Goal: Task Accomplishment & Management: Use online tool/utility

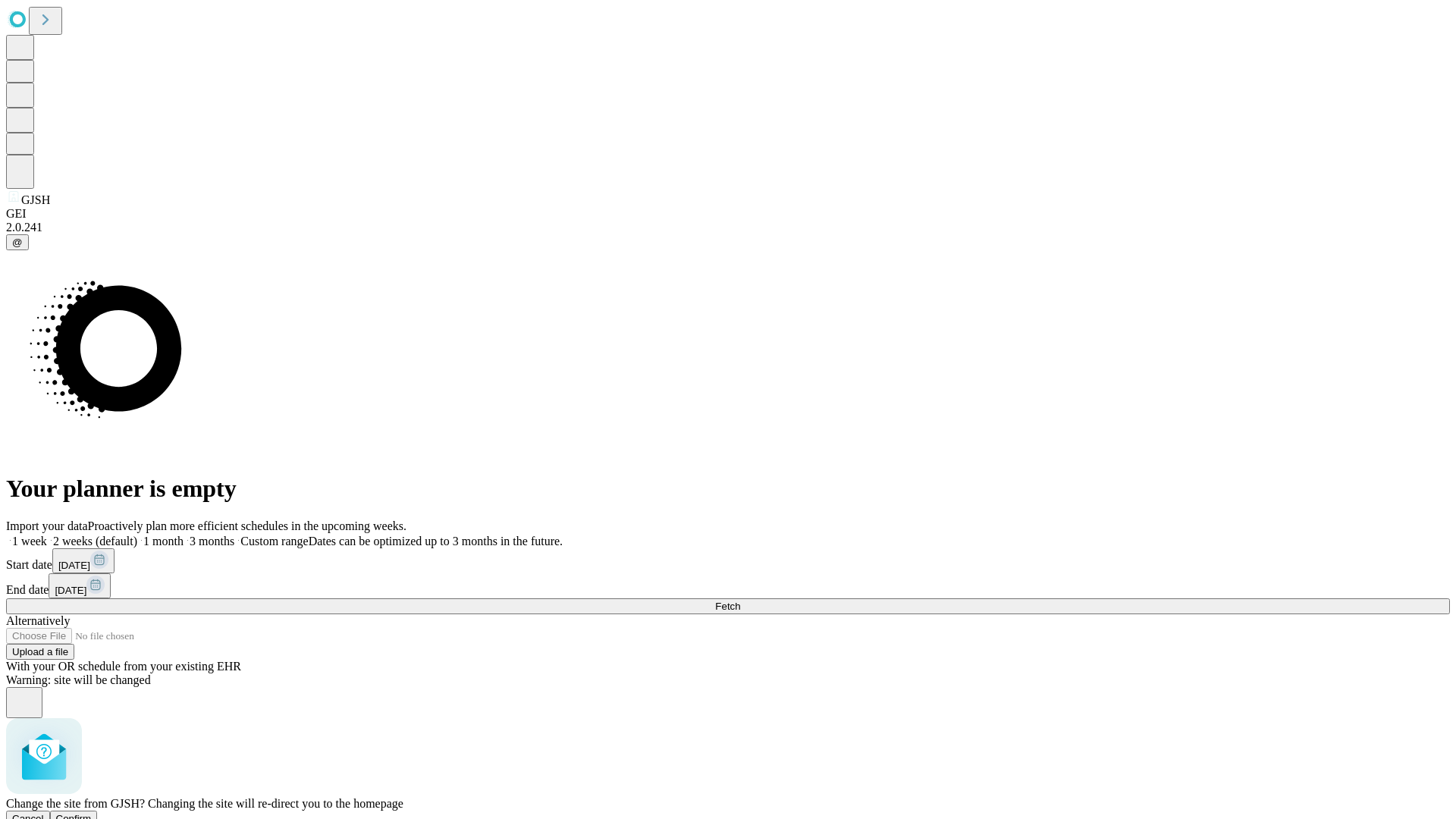
click at [92, 813] on span "Confirm" at bounding box center [74, 818] width 36 height 11
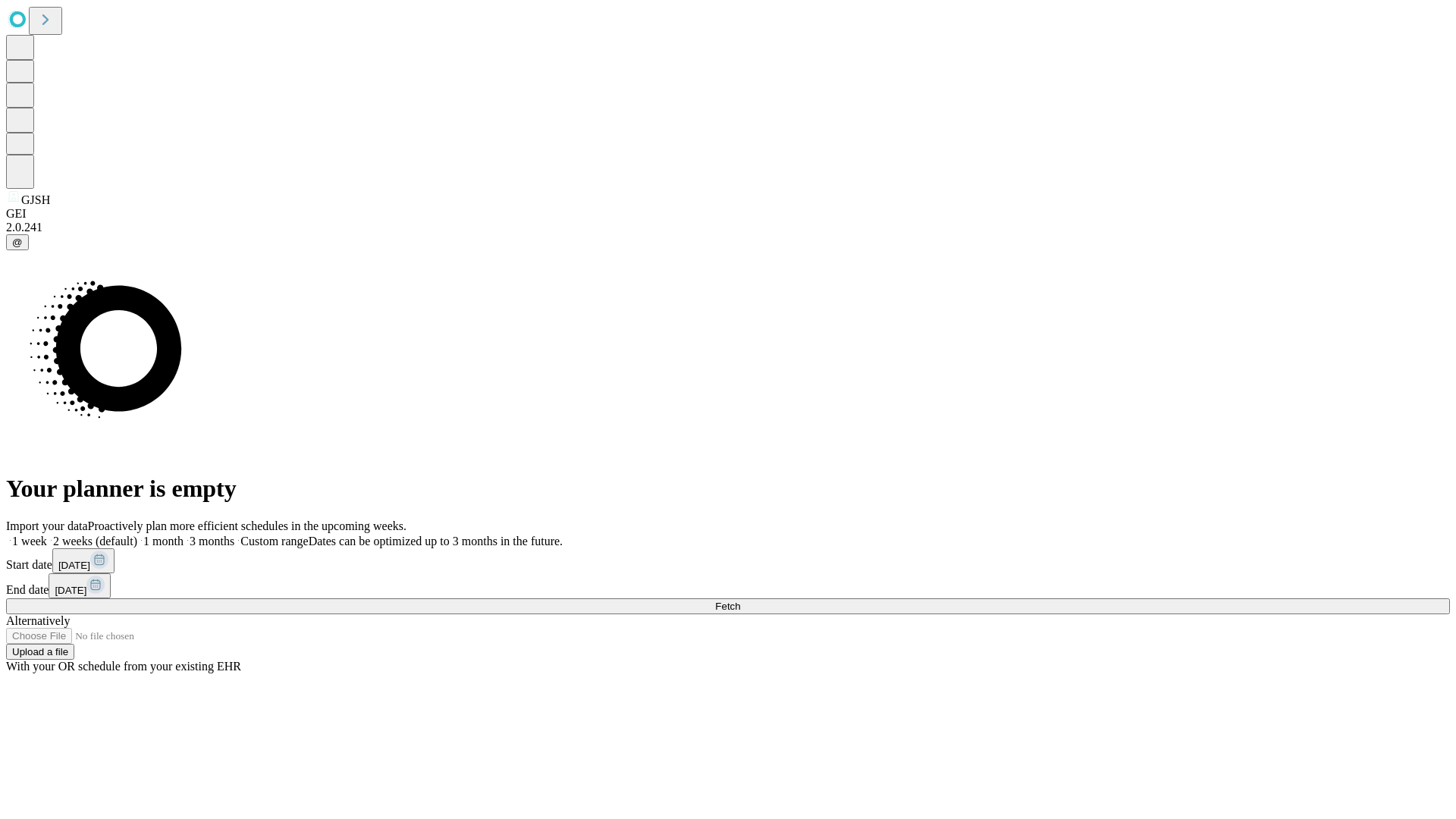
click at [138, 535] on label "2 weeks (default)" at bounding box center [92, 541] width 90 height 13
click at [740, 601] on span "Fetch" at bounding box center [728, 606] width 25 height 11
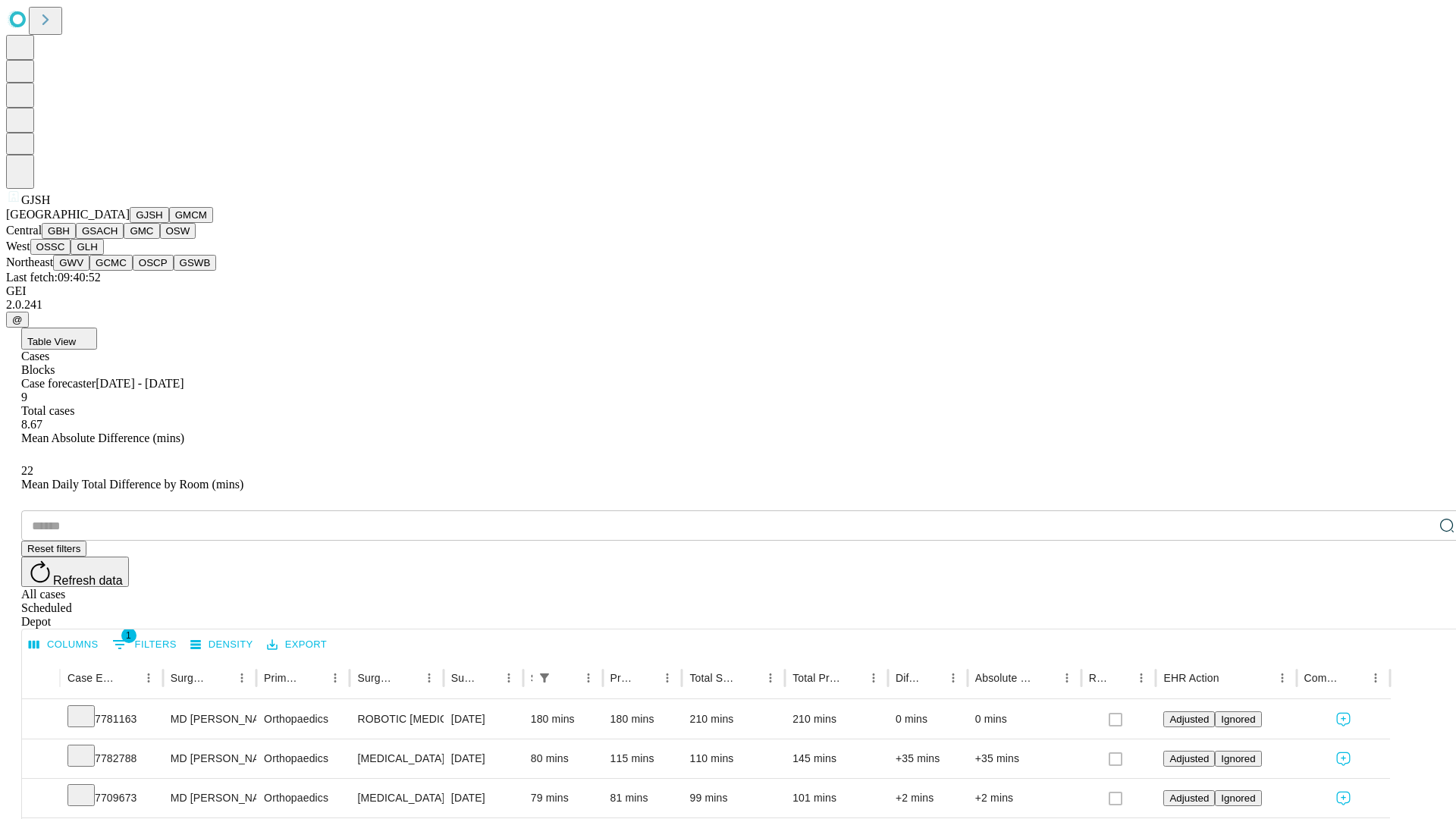
click at [169, 223] on button "GMCM" at bounding box center [191, 215] width 44 height 16
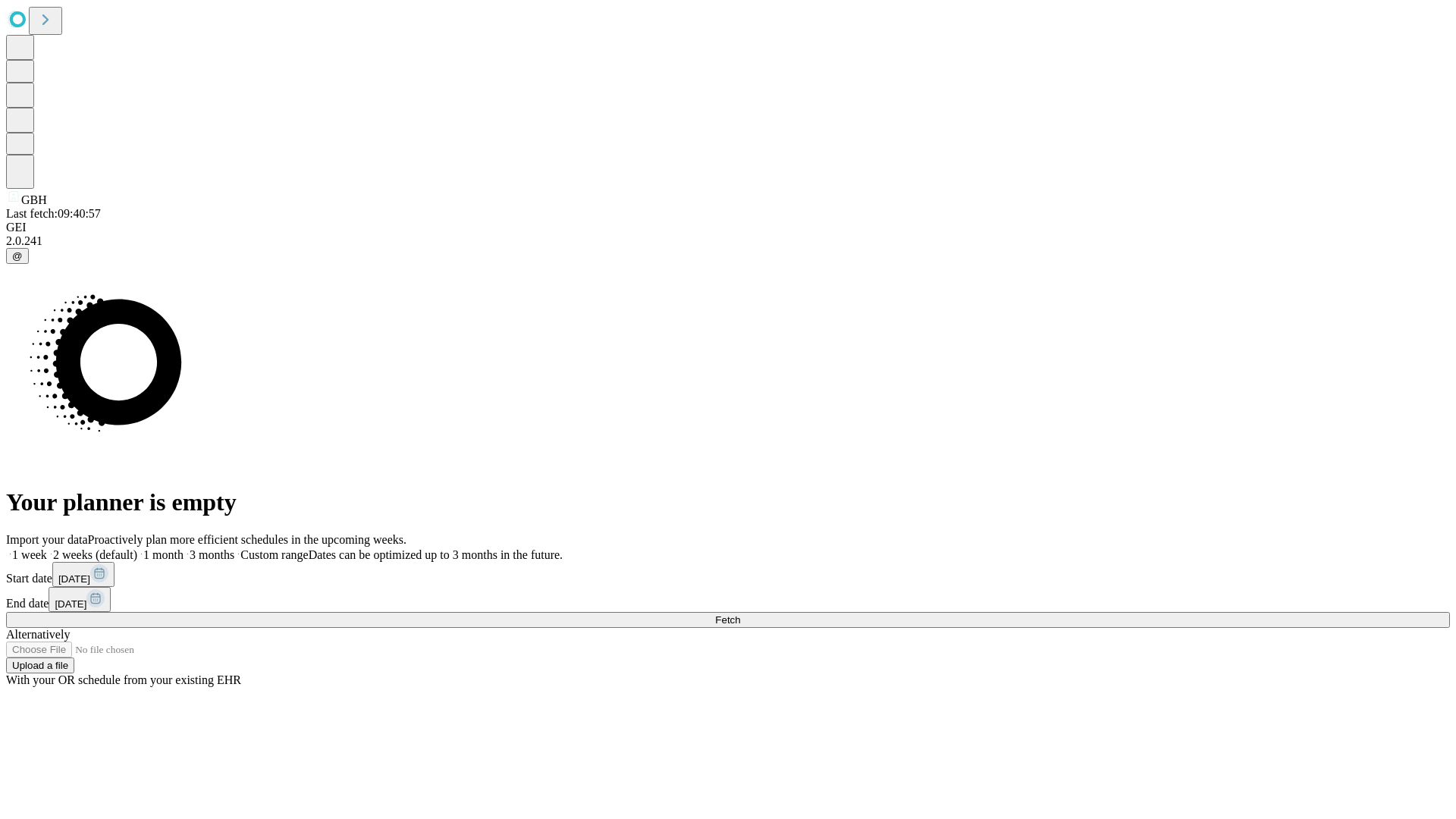
click at [138, 549] on label "2 weeks (default)" at bounding box center [92, 555] width 90 height 13
click at [740, 615] on span "Fetch" at bounding box center [728, 620] width 25 height 11
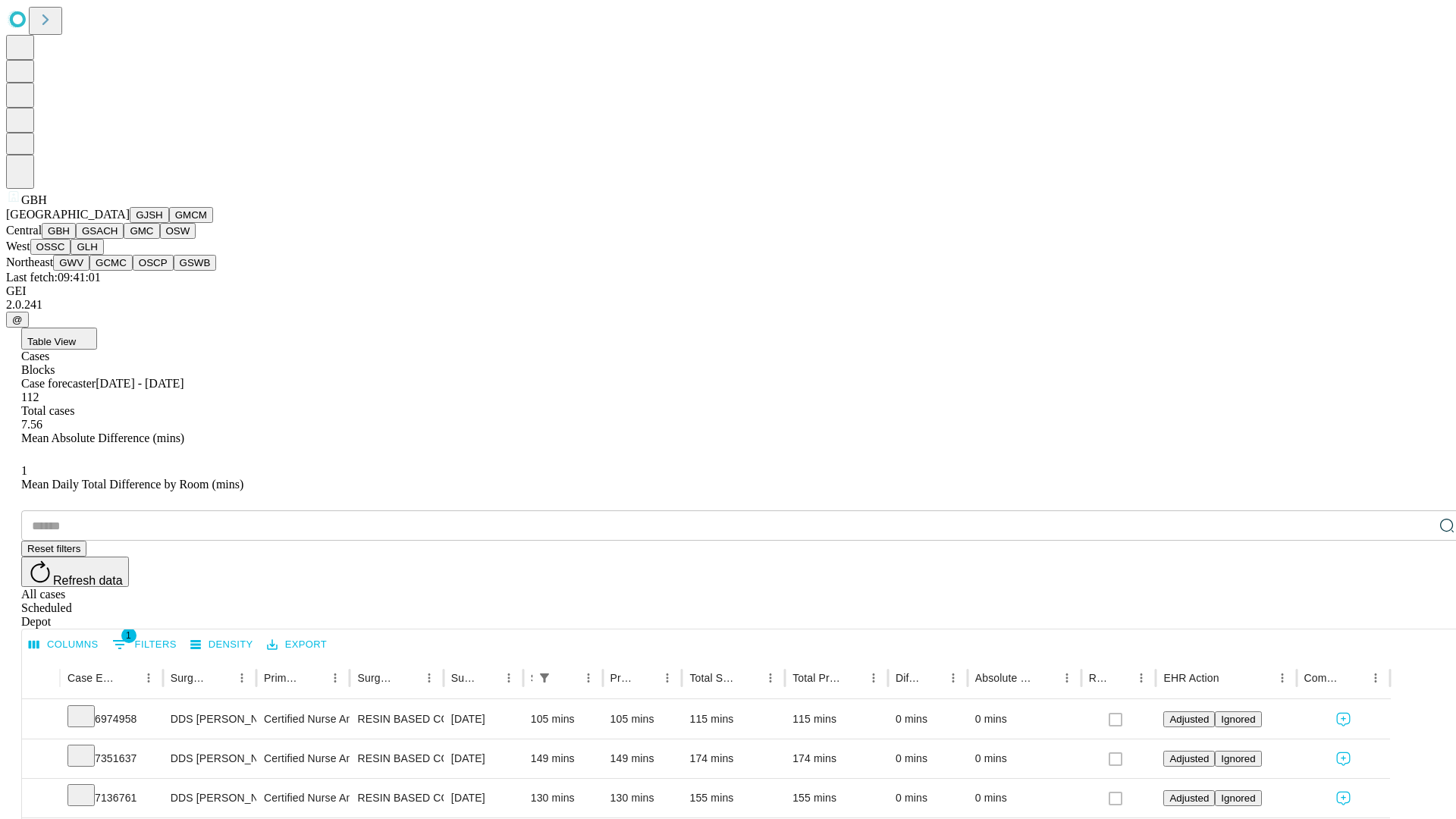
click at [117, 239] on button "GSACH" at bounding box center [100, 231] width 48 height 16
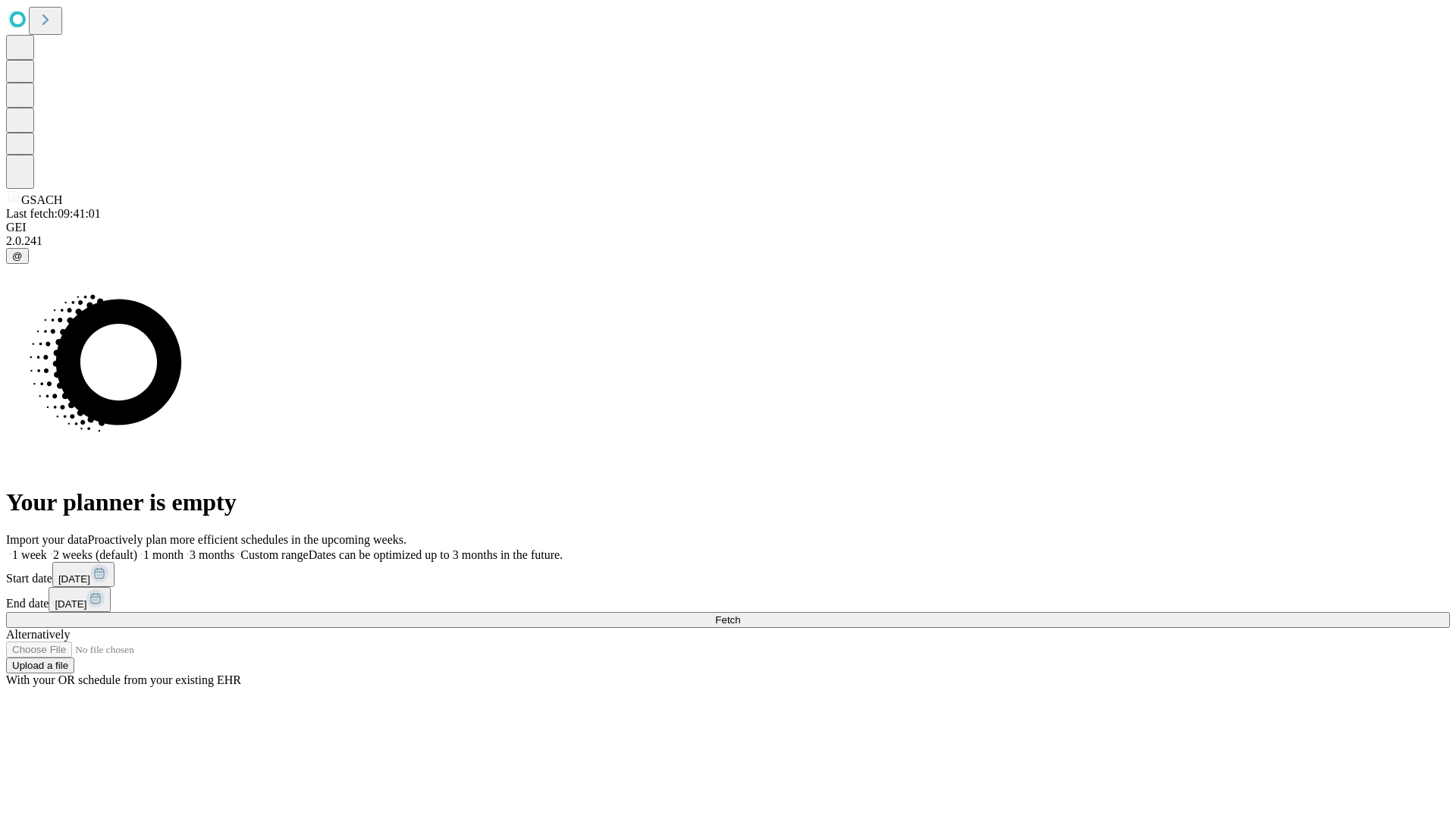
click at [138, 549] on label "2 weeks (default)" at bounding box center [92, 555] width 90 height 13
click at [740, 615] on span "Fetch" at bounding box center [728, 620] width 25 height 11
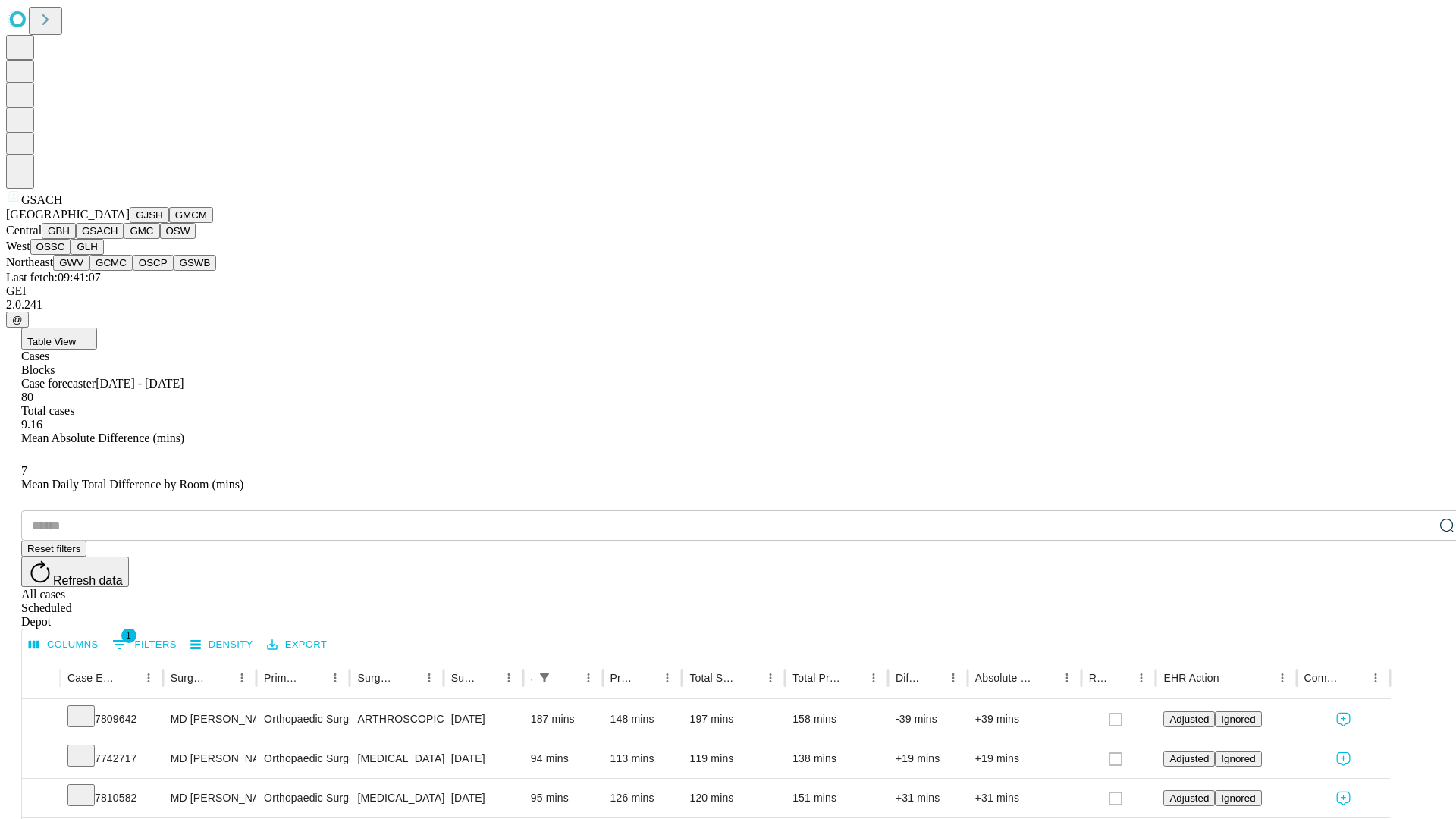
click at [124, 239] on button "GMC" at bounding box center [141, 231] width 36 height 16
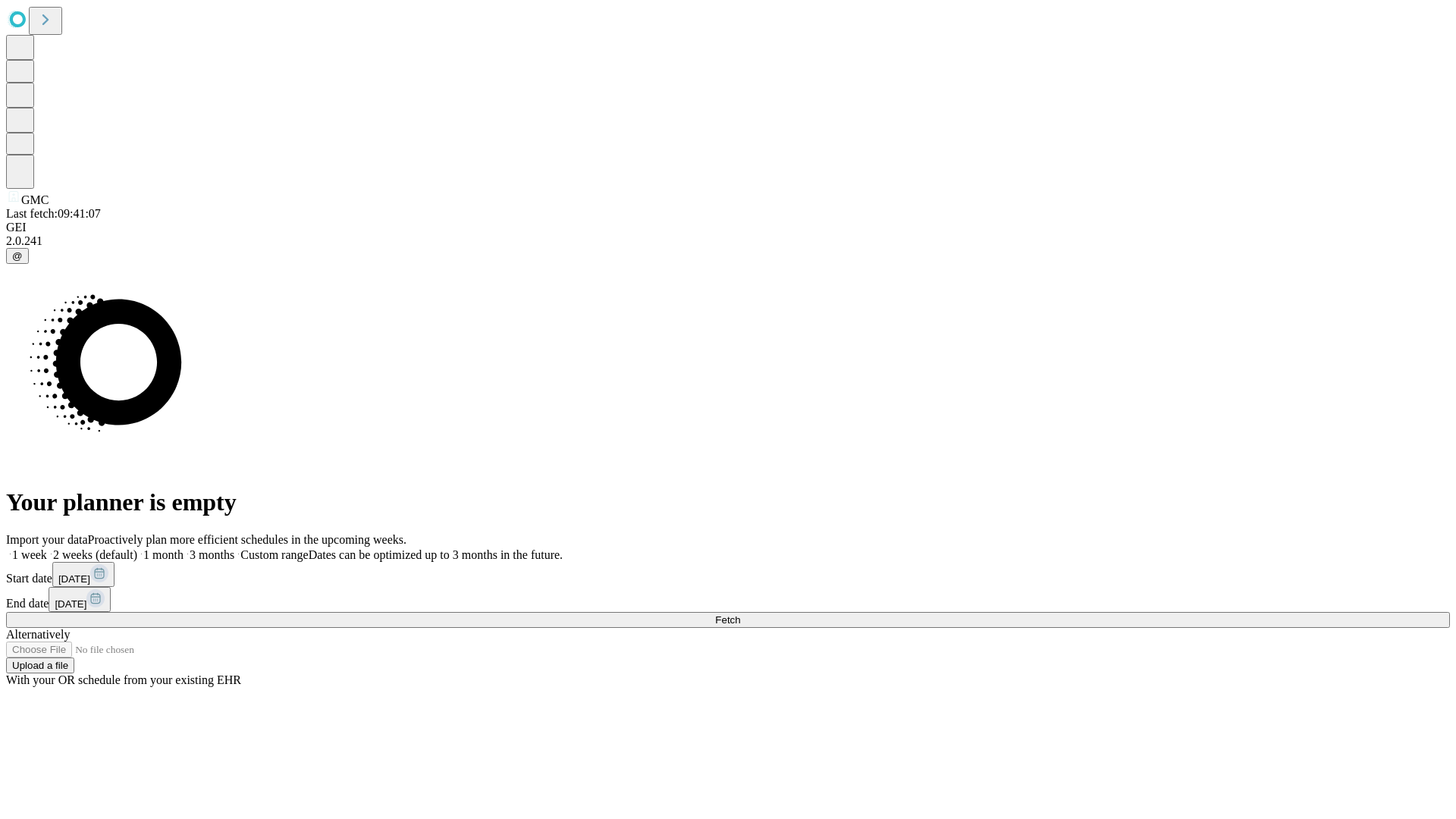
click at [138, 549] on label "2 weeks (default)" at bounding box center [92, 555] width 90 height 13
click at [740, 615] on span "Fetch" at bounding box center [728, 620] width 25 height 11
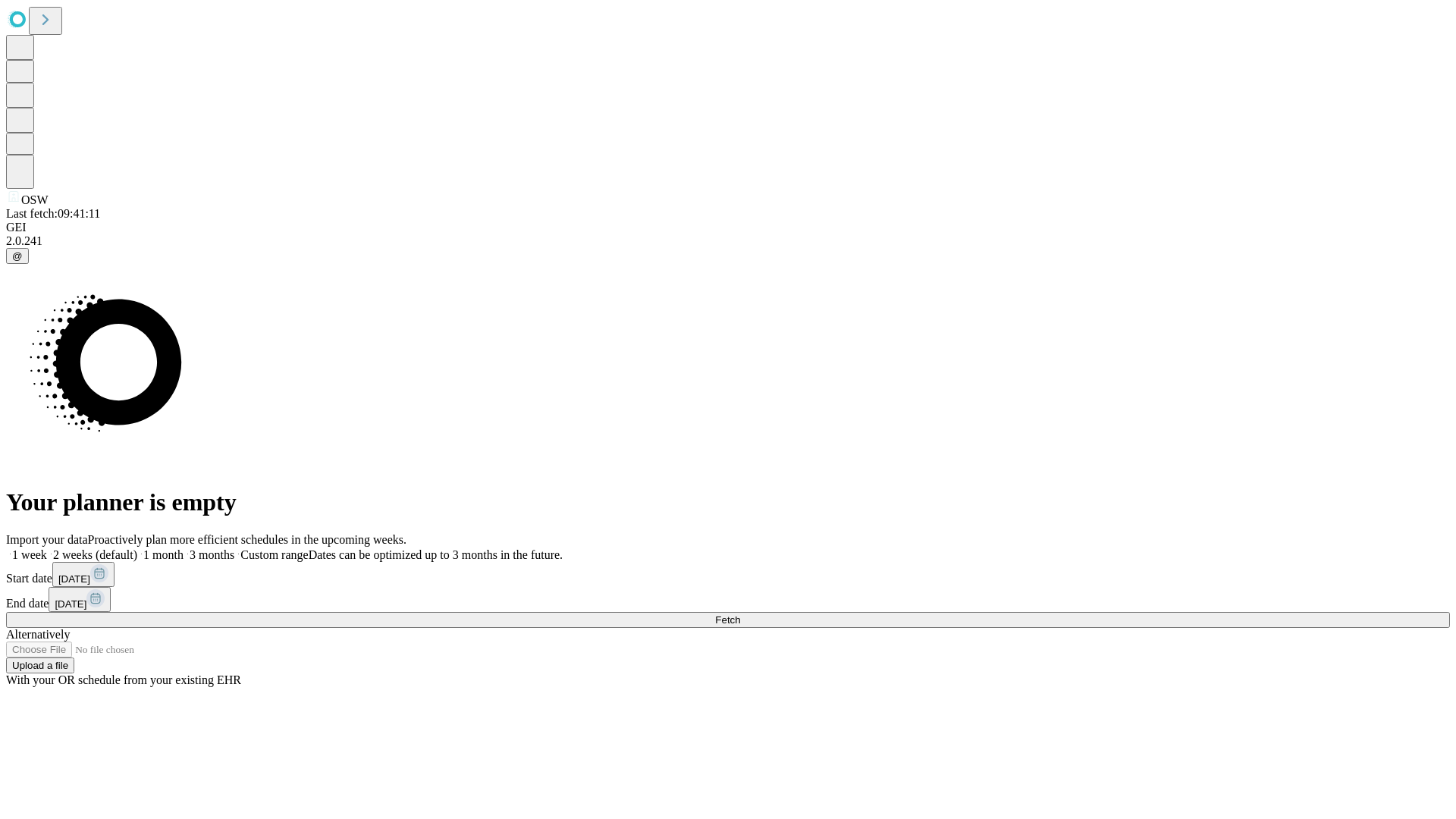
click at [138, 549] on label "2 weeks (default)" at bounding box center [92, 555] width 90 height 13
click at [740, 615] on span "Fetch" at bounding box center [728, 620] width 25 height 11
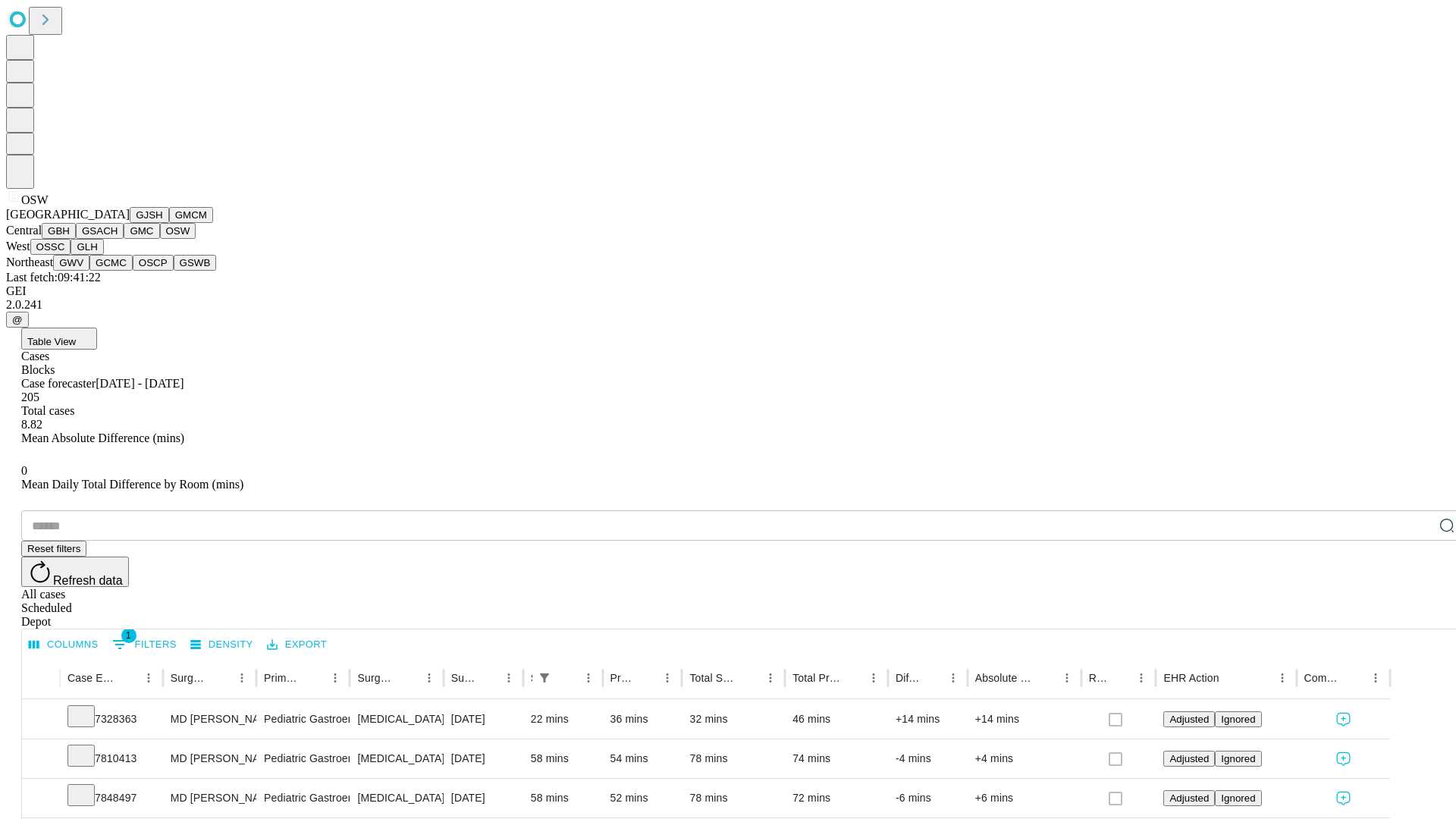
click at [71, 255] on button "OSSC" at bounding box center [51, 247] width 41 height 16
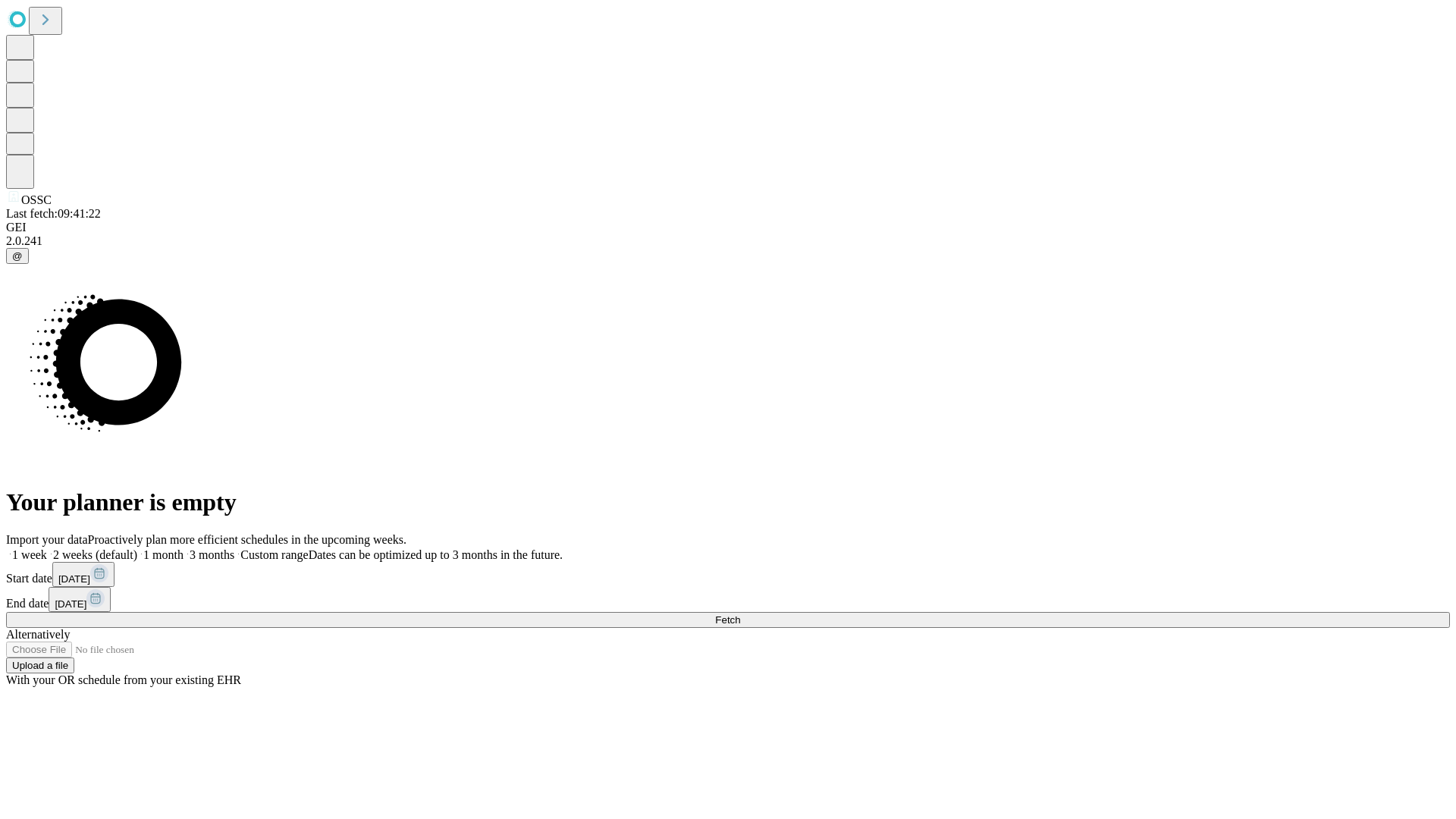
click at [138, 549] on label "2 weeks (default)" at bounding box center [92, 555] width 90 height 13
click at [740, 615] on span "Fetch" at bounding box center [728, 620] width 25 height 11
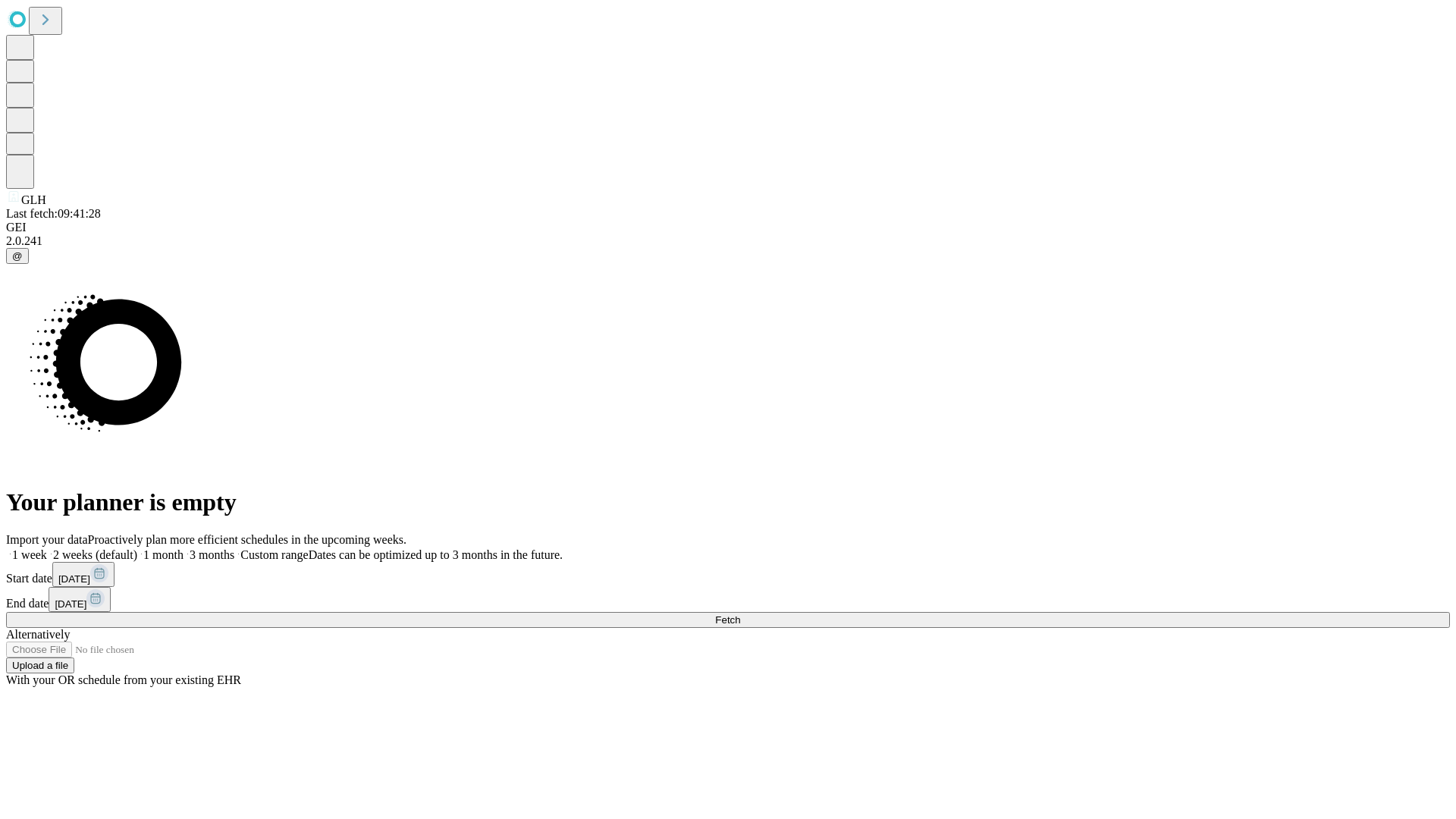
click at [138, 549] on label "2 weeks (default)" at bounding box center [92, 555] width 90 height 13
click at [740, 615] on span "Fetch" at bounding box center [728, 620] width 25 height 11
click at [138, 549] on label "2 weeks (default)" at bounding box center [92, 555] width 90 height 13
click at [740, 615] on span "Fetch" at bounding box center [728, 620] width 25 height 11
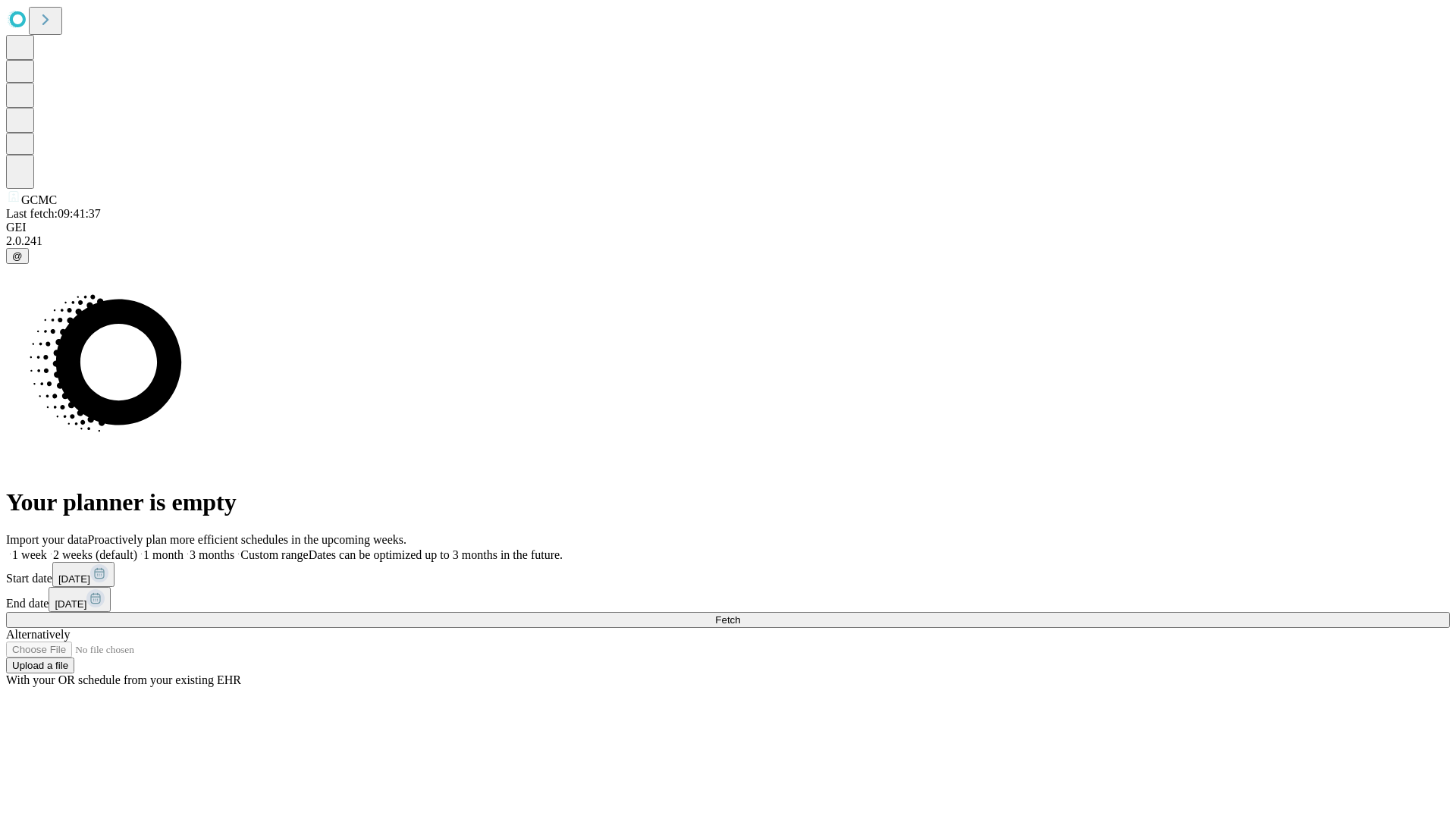
click at [138, 549] on label "2 weeks (default)" at bounding box center [92, 555] width 90 height 13
click at [740, 615] on span "Fetch" at bounding box center [728, 620] width 25 height 11
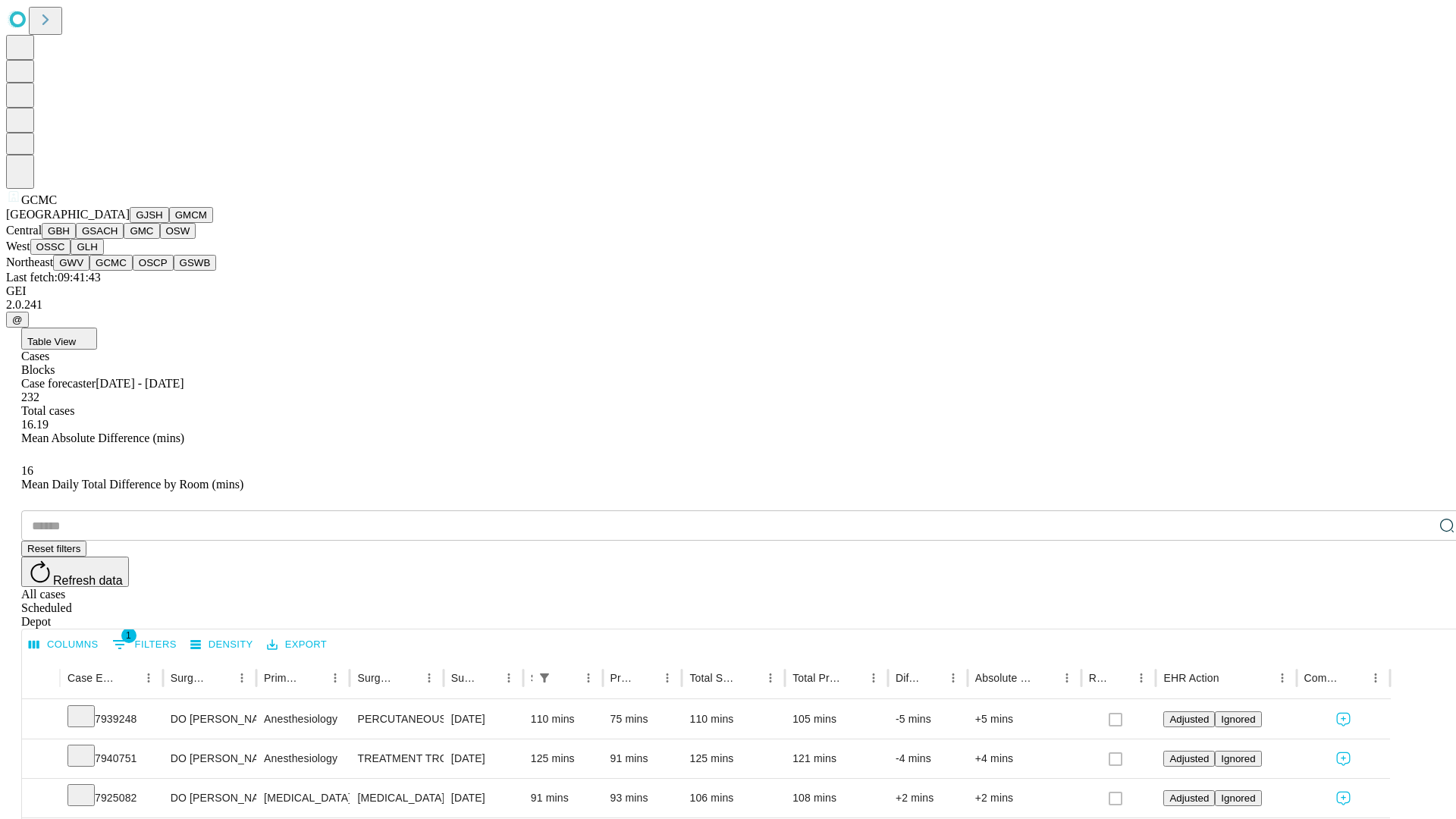
click at [132, 271] on button "OSCP" at bounding box center [153, 263] width 41 height 16
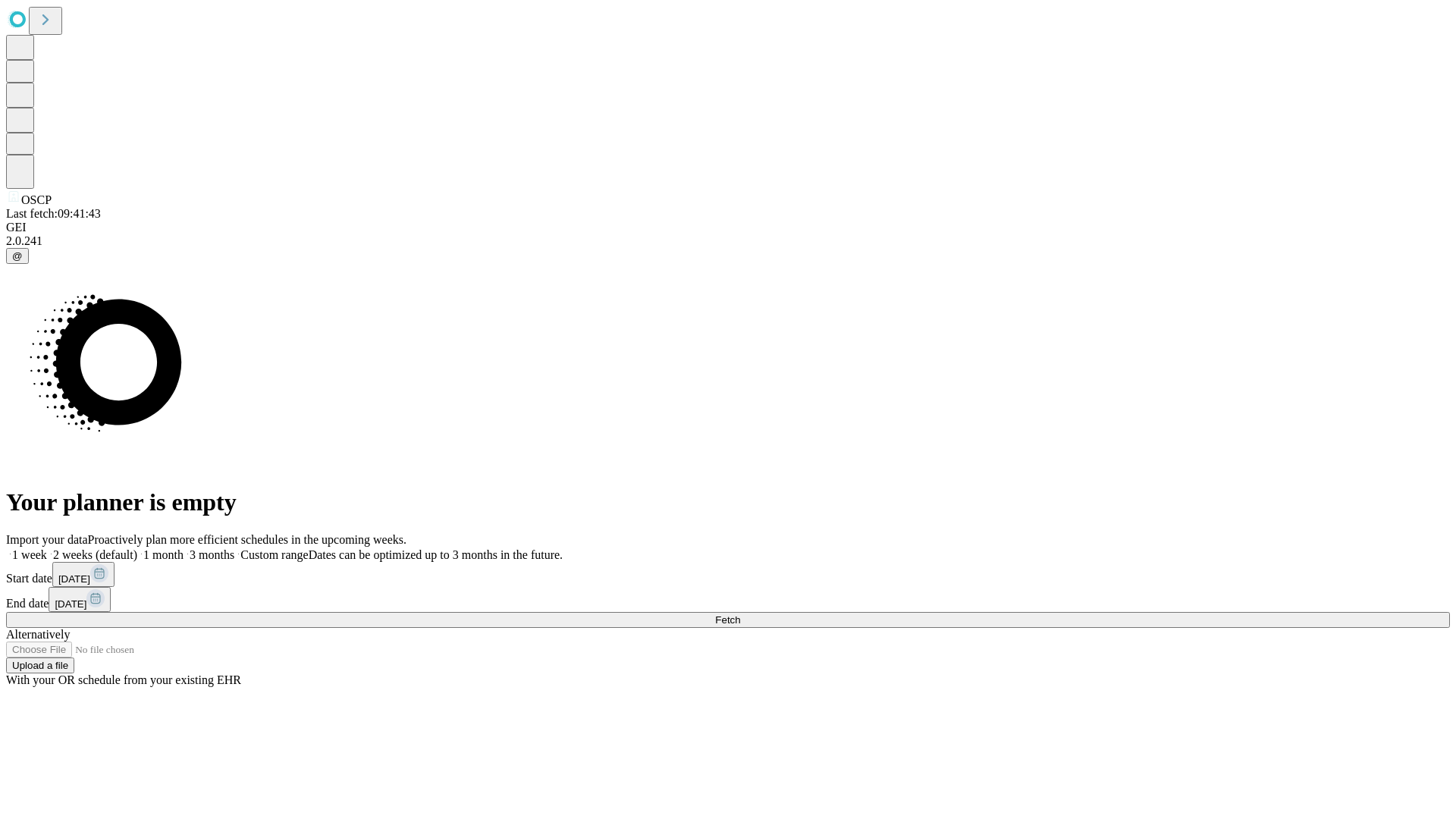
click at [138, 549] on label "2 weeks (default)" at bounding box center [92, 555] width 90 height 13
click at [740, 615] on span "Fetch" at bounding box center [728, 620] width 25 height 11
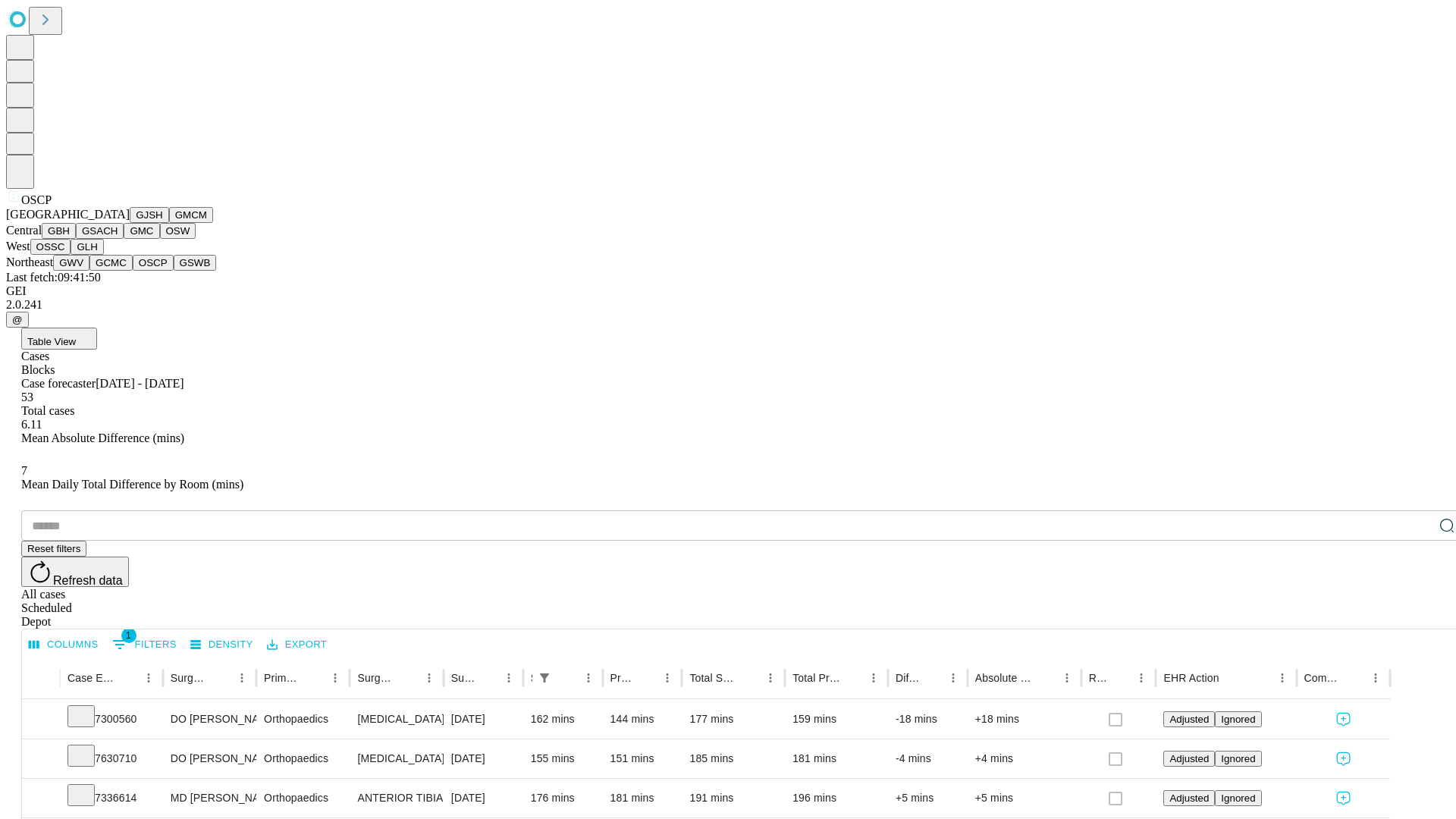
click at [174, 271] on button "GSWB" at bounding box center [195, 263] width 43 height 16
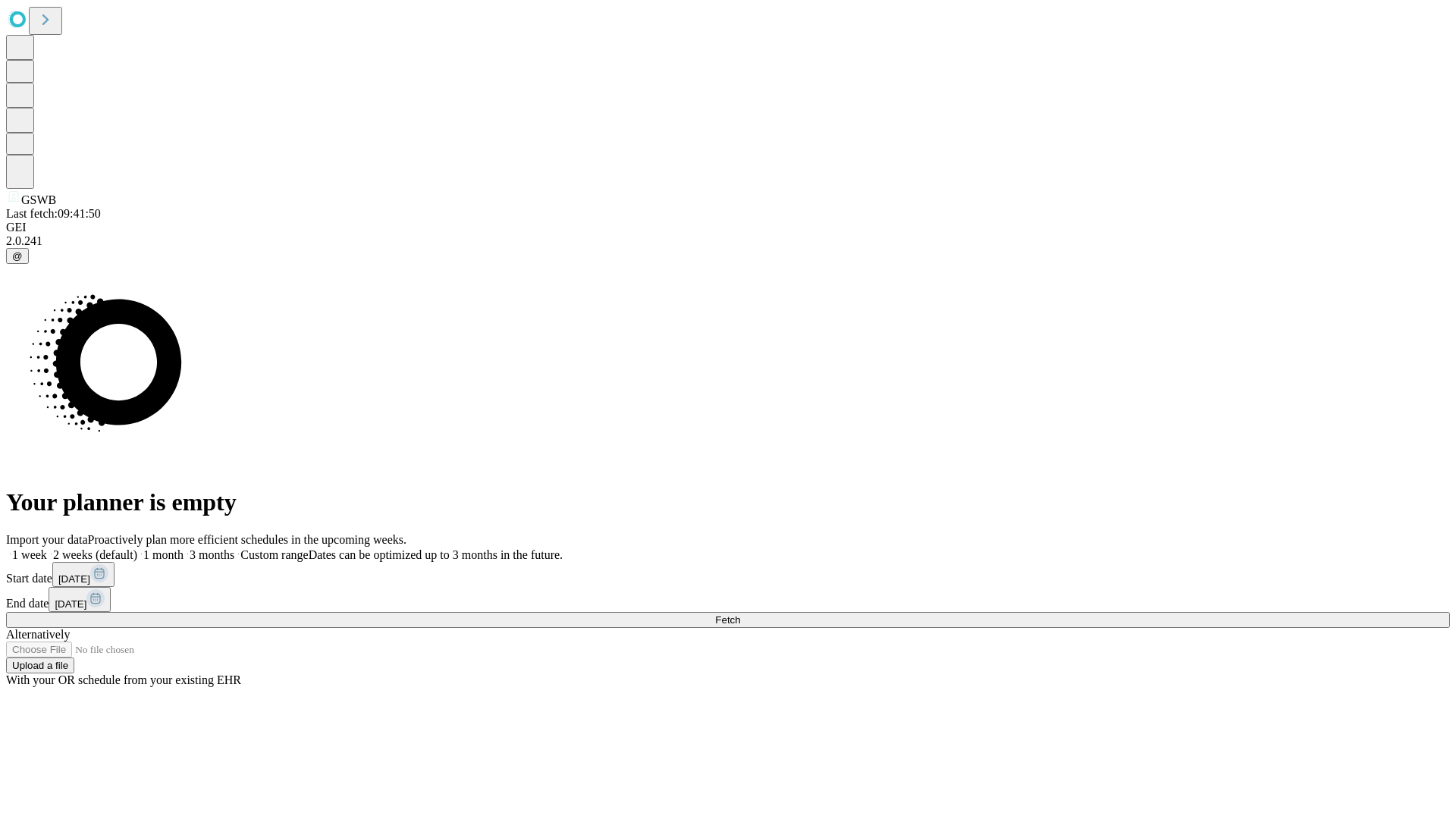
click at [138, 549] on label "2 weeks (default)" at bounding box center [92, 555] width 90 height 13
click at [740, 615] on span "Fetch" at bounding box center [728, 620] width 25 height 11
